Goal: Transaction & Acquisition: Purchase product/service

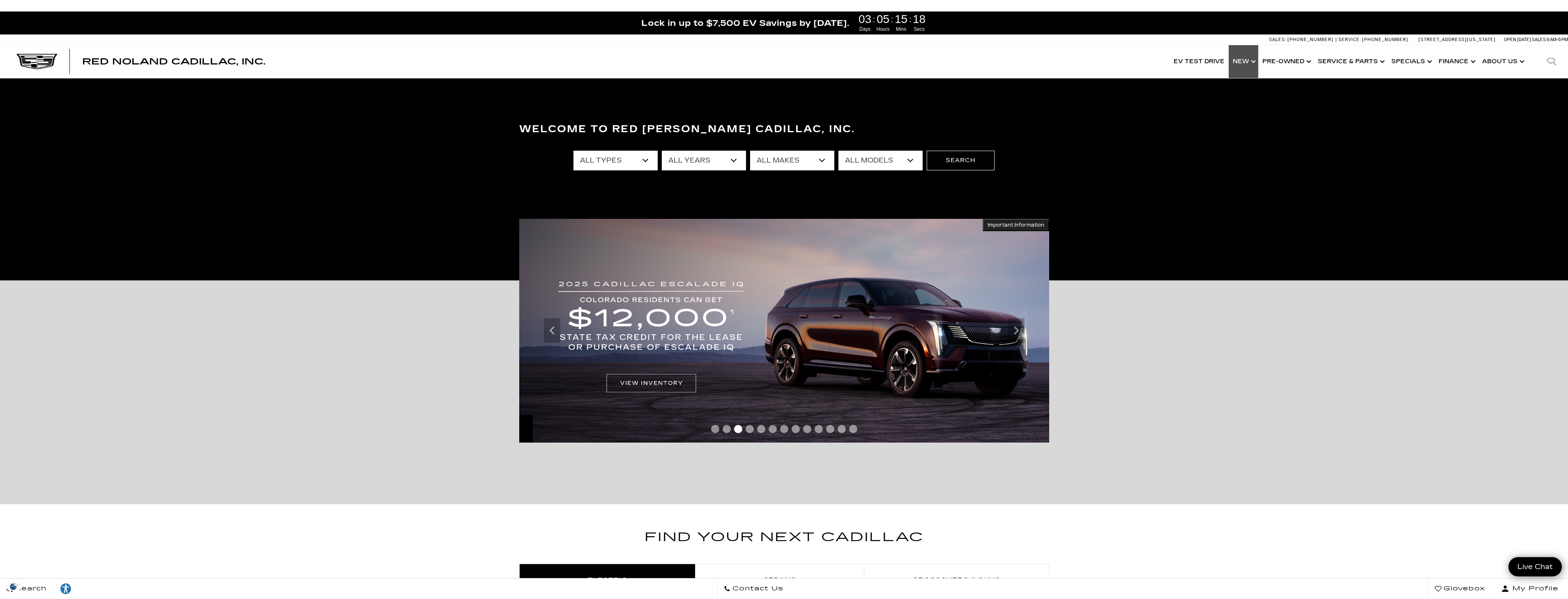
click at [1243, 62] on link "Show New" at bounding box center [1244, 62] width 29 height 33
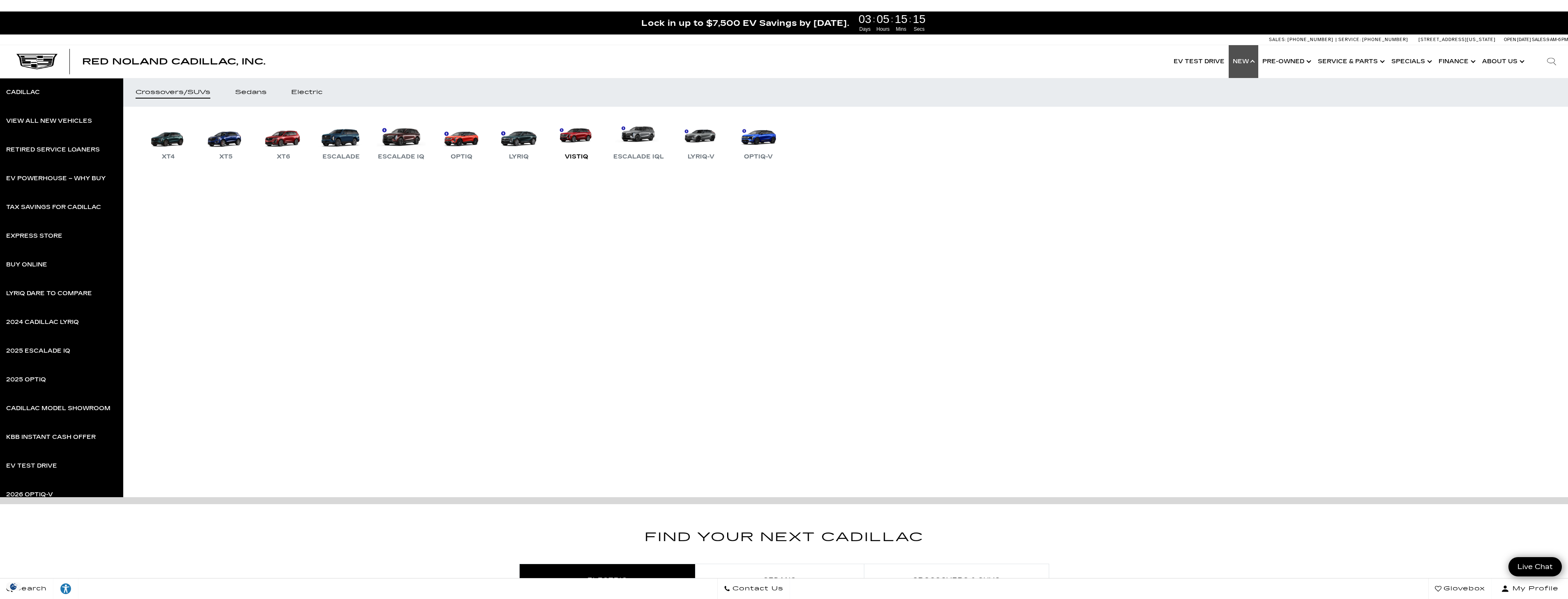
click at [583, 141] on link "VISTIQ" at bounding box center [576, 140] width 49 height 43
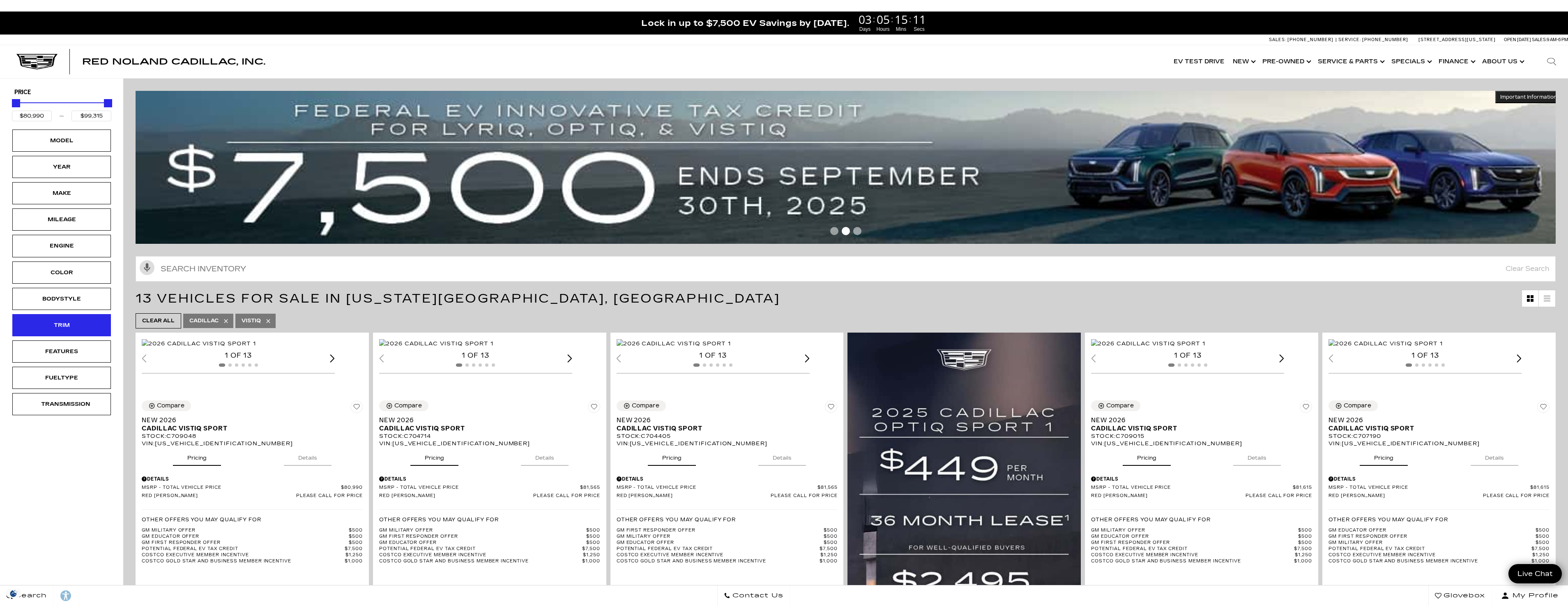
click at [62, 320] on div "Trim" at bounding box center [61, 325] width 41 height 9
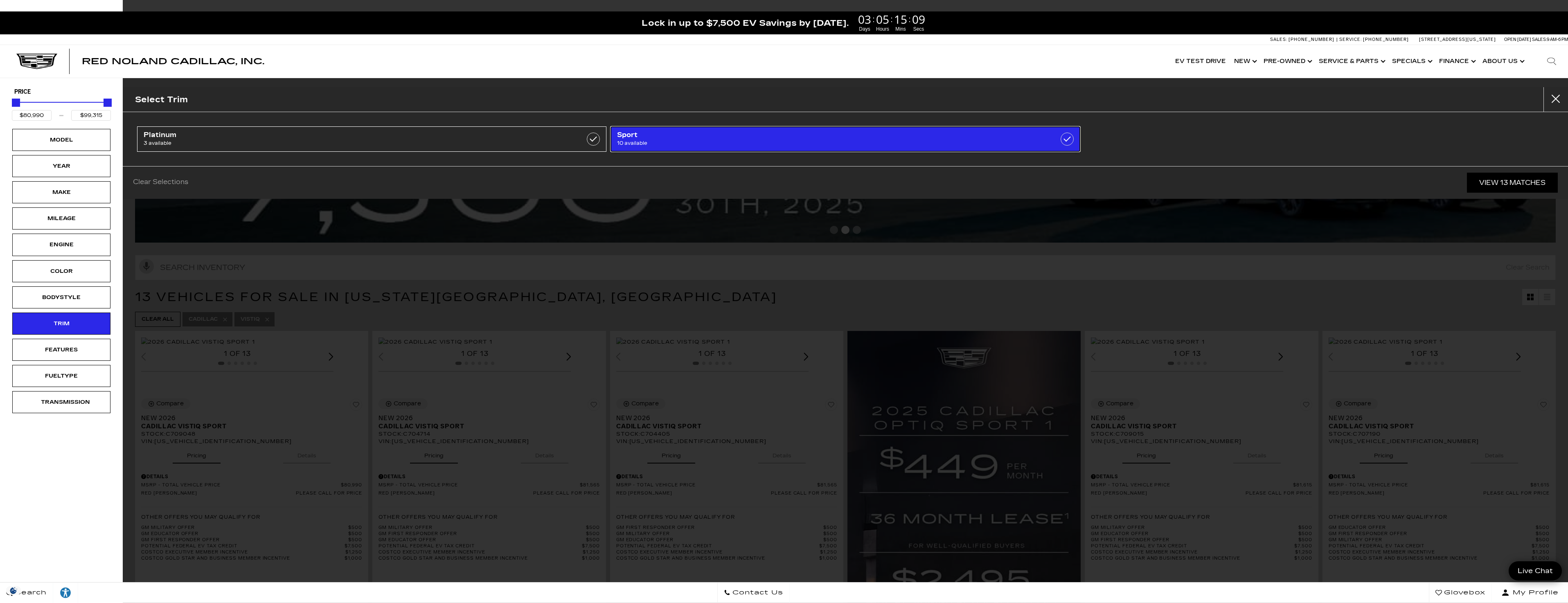
click at [918, 148] on link "Sport 10 available" at bounding box center [845, 139] width 469 height 26
type input "$83,414"
checkbox input "true"
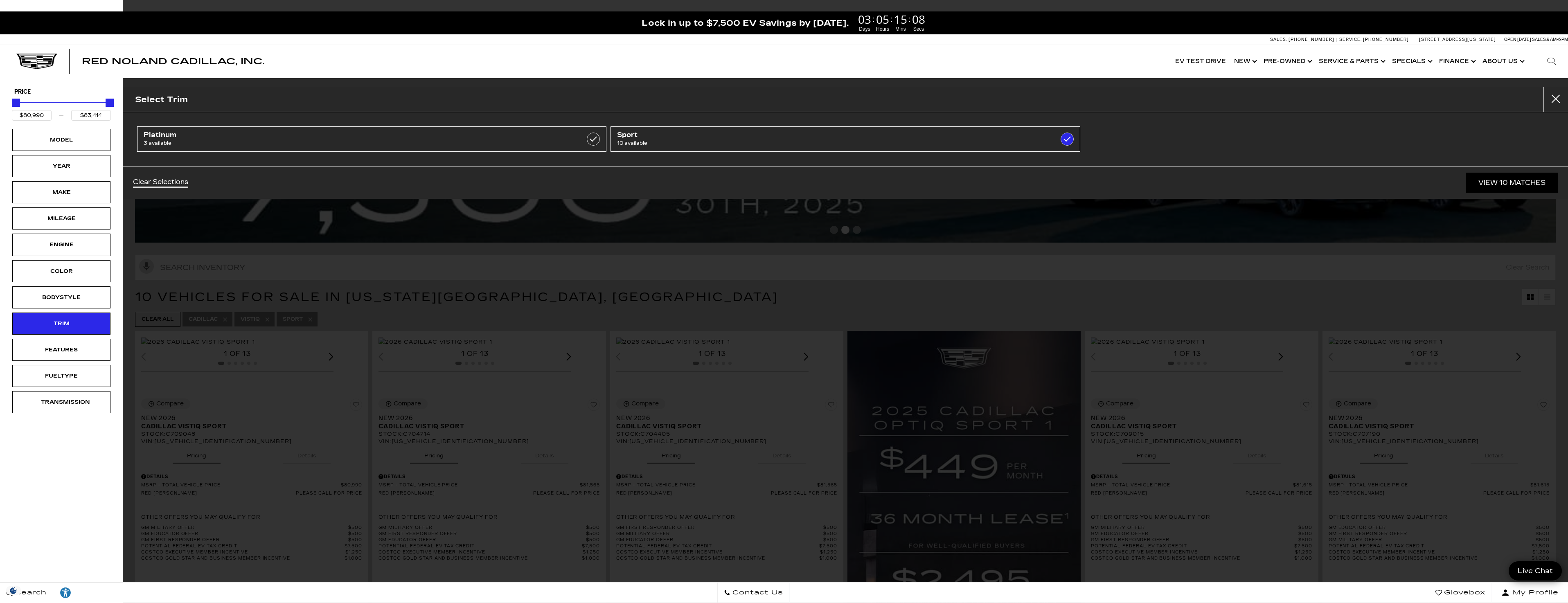
click at [1517, 194] on div "Clear Selections View 10 Matches" at bounding box center [845, 183] width 1445 height 33
click at [1515, 186] on link "View 10 Matches" at bounding box center [1512, 183] width 92 height 20
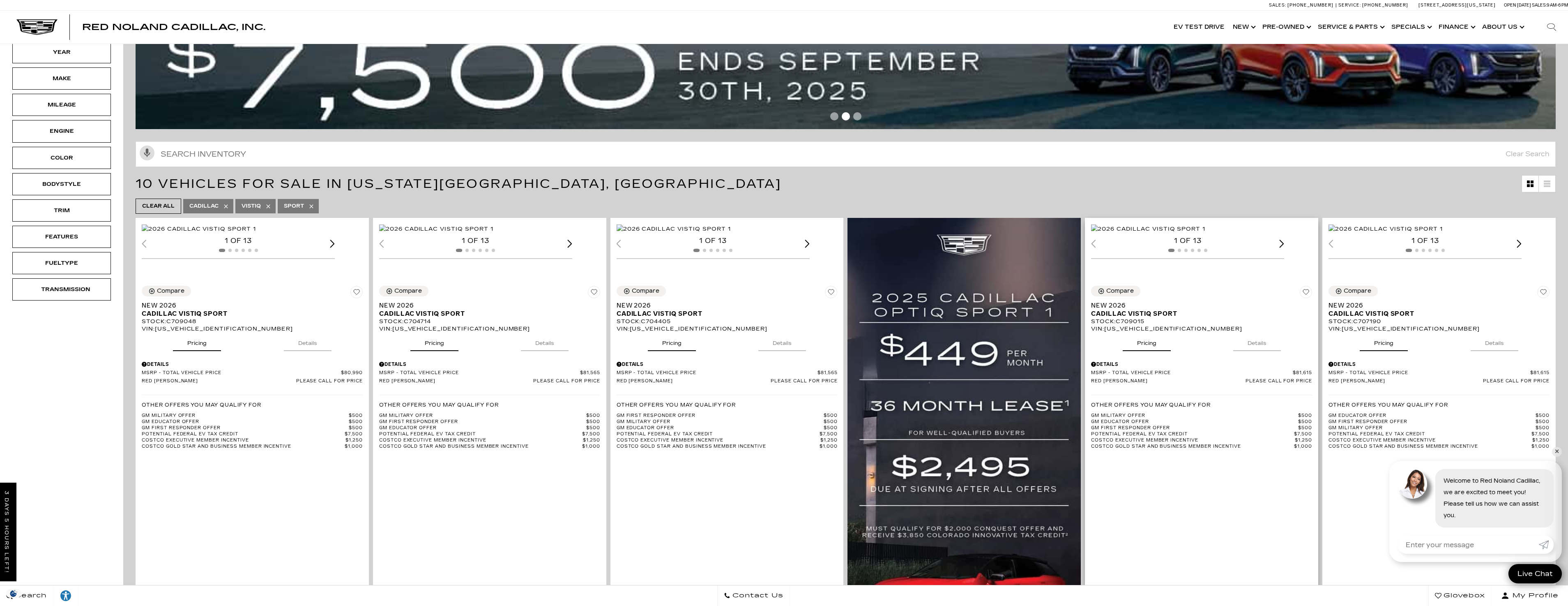
scroll to position [82, 0]
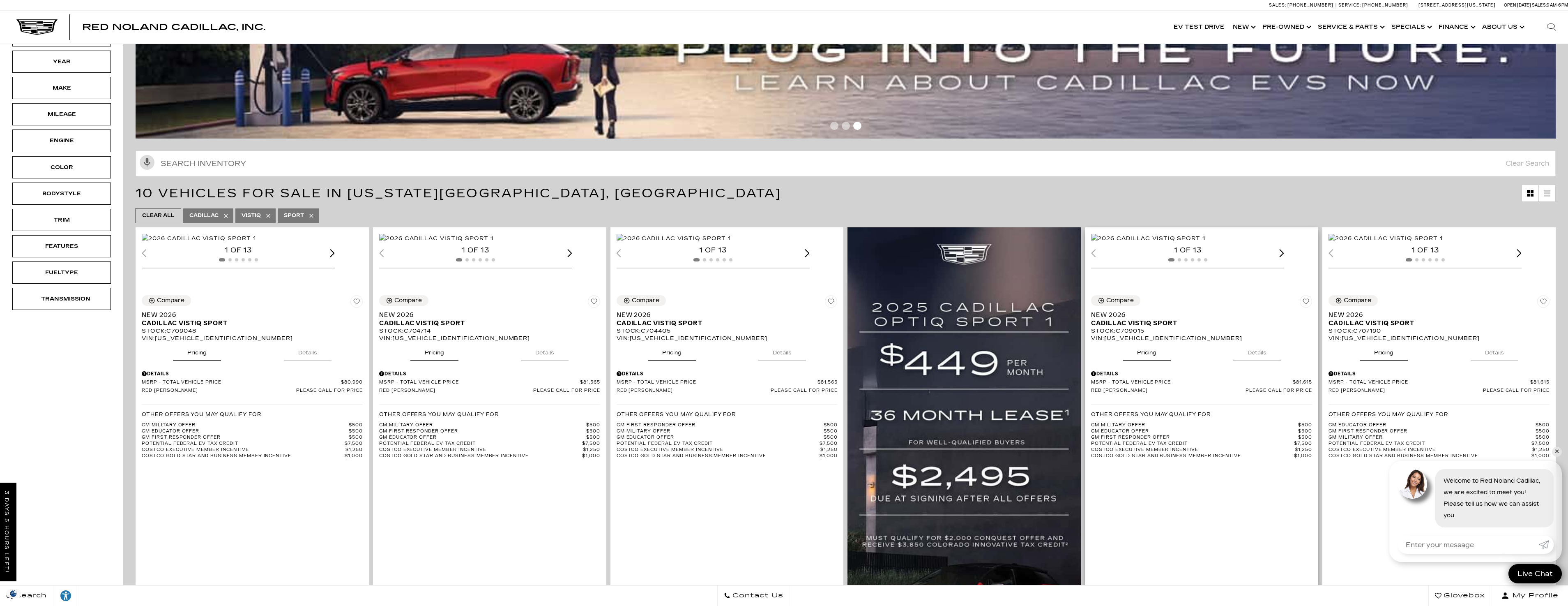
click at [1205, 243] on img "1 / 2" at bounding box center [1148, 238] width 114 height 9
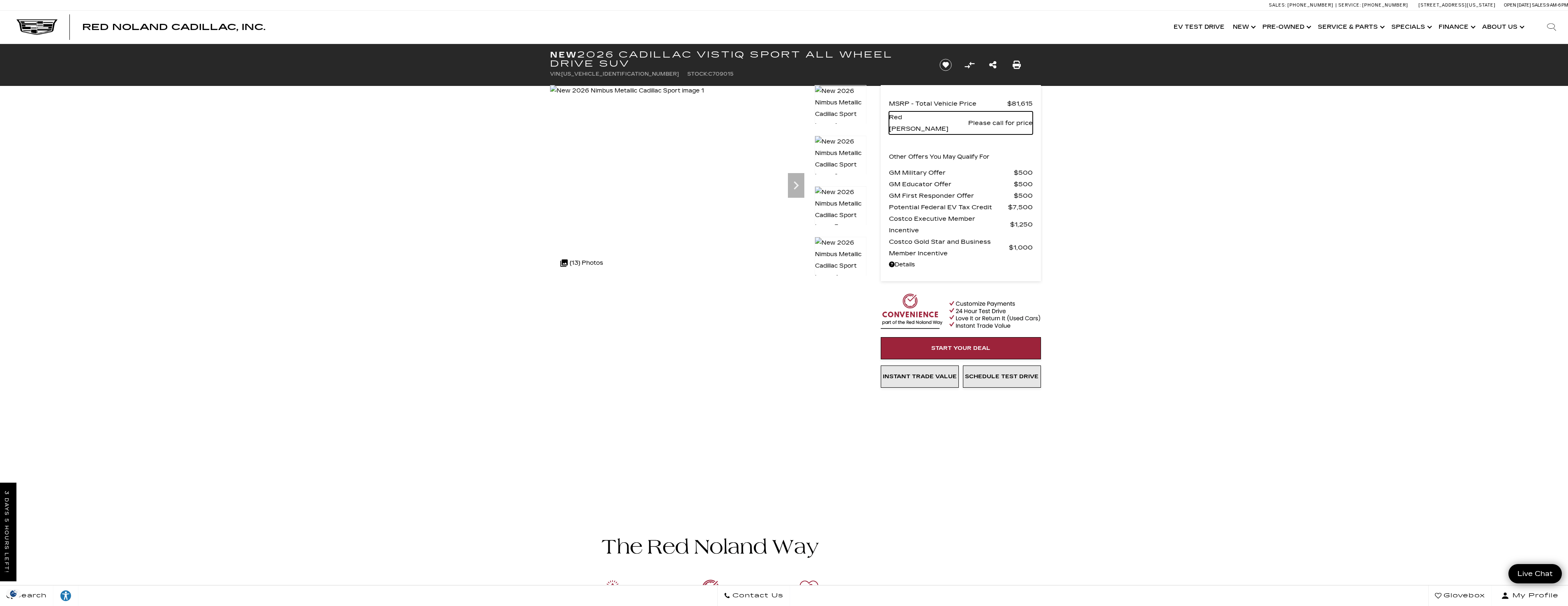
click at [1020, 117] on span "Please call for price" at bounding box center [1000, 123] width 65 height 12
